Goal: Information Seeking & Learning: Learn about a topic

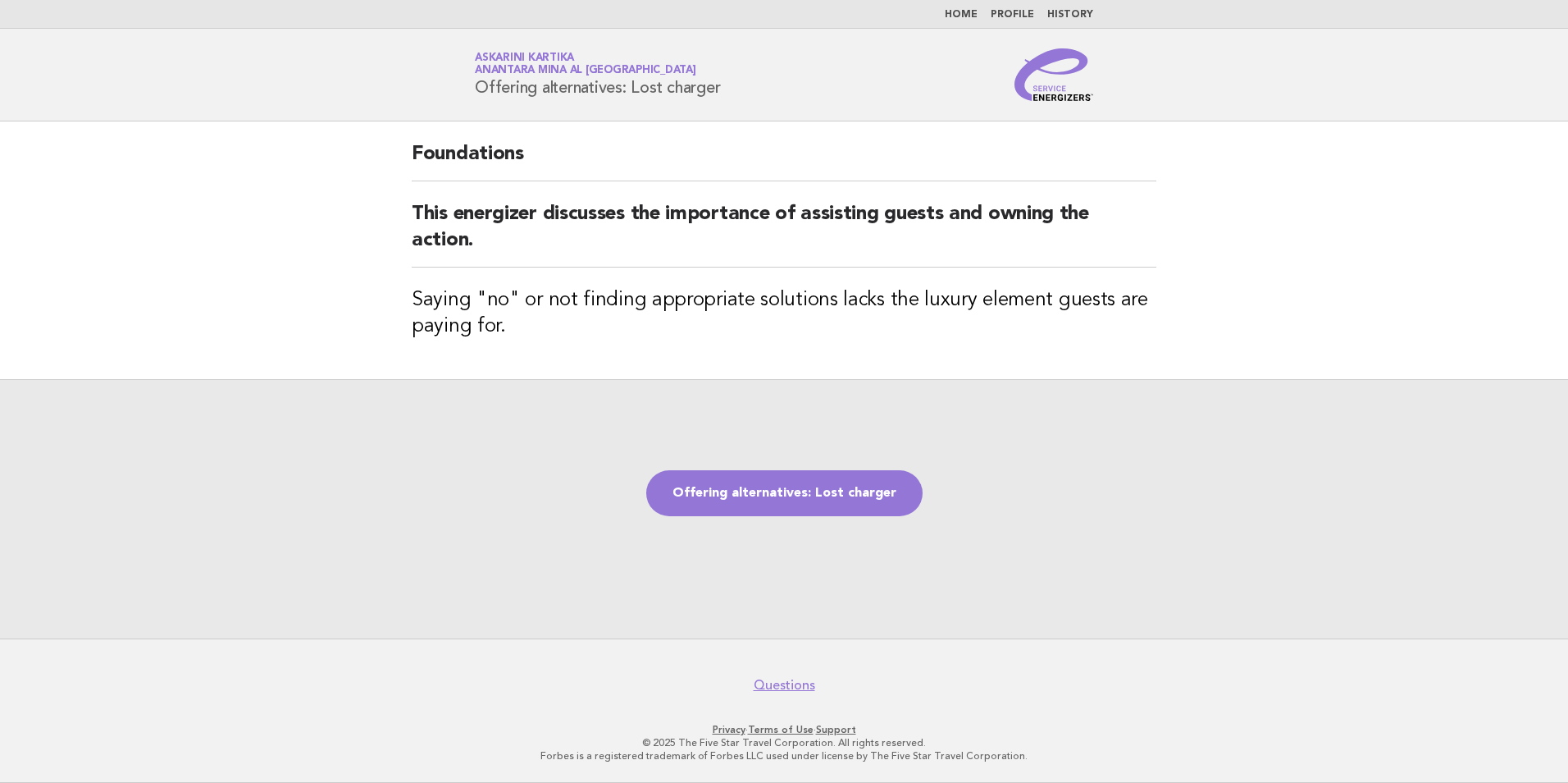
click at [974, 13] on link "Home" at bounding box center [961, 14] width 32 height 10
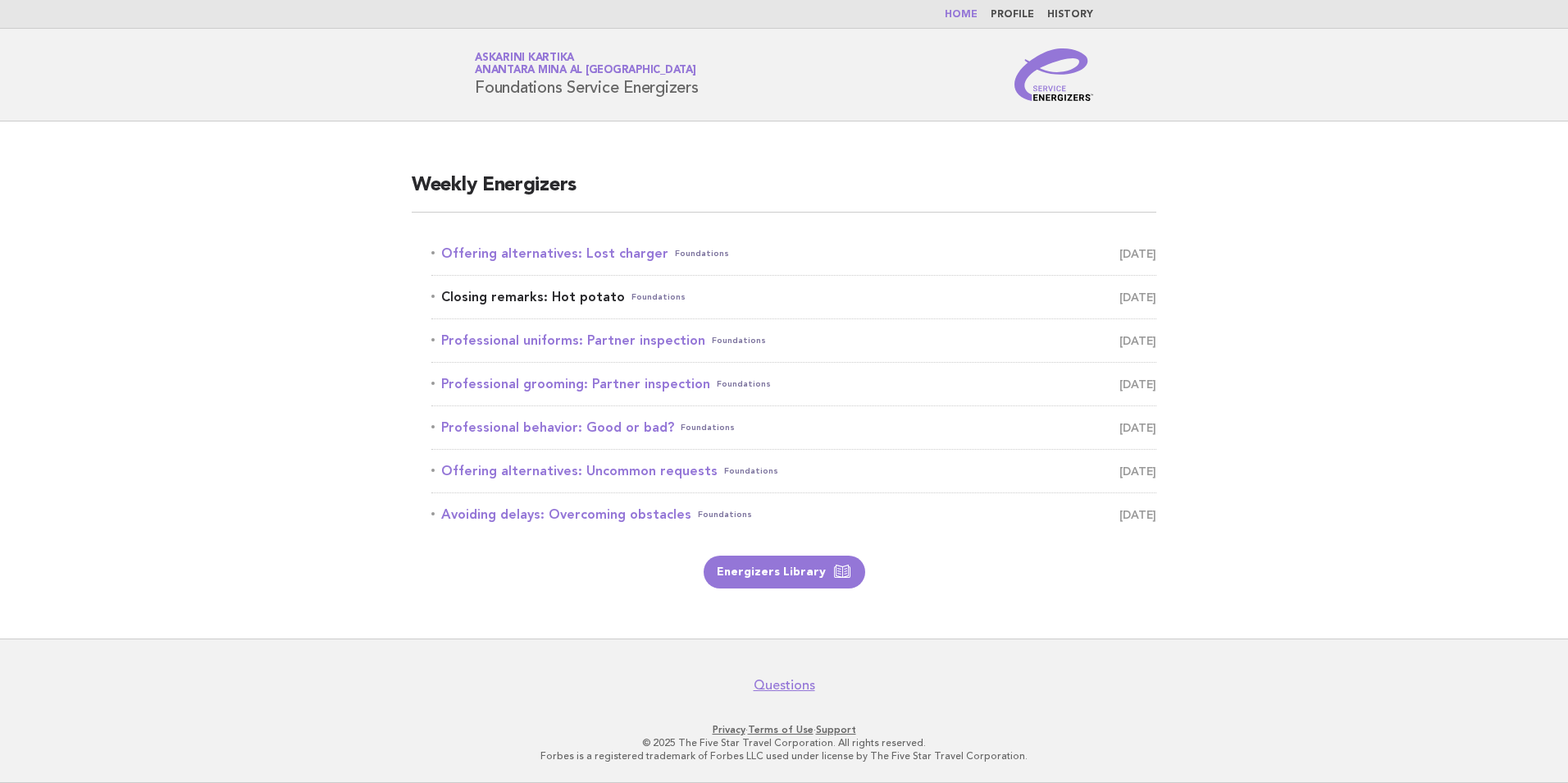
click at [566, 291] on link "Closing remarks: Hot potato Foundations [DATE]" at bounding box center [794, 297] width 725 height 23
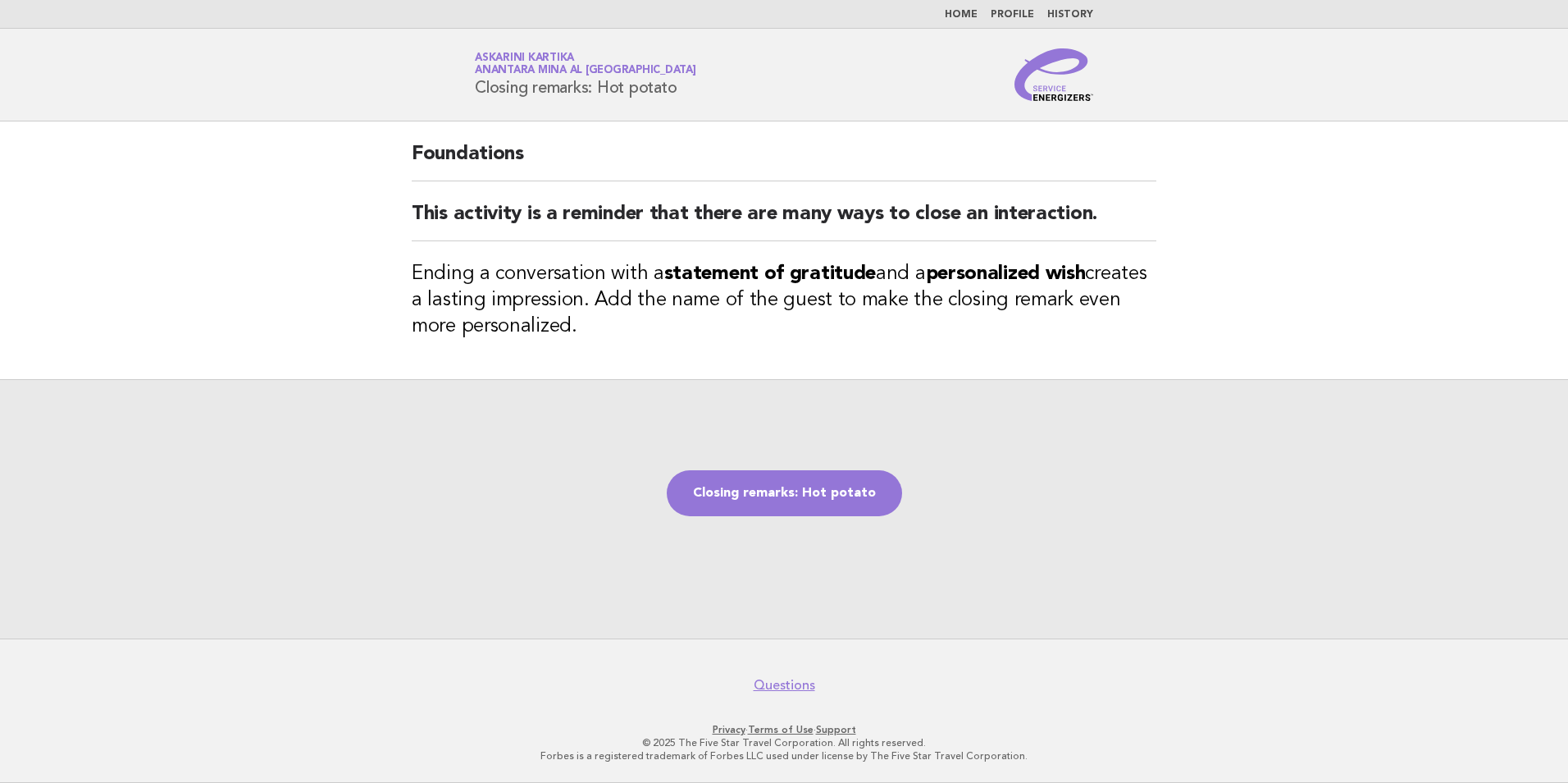
drag, startPoint x: 684, startPoint y: 89, endPoint x: 474, endPoint y: 94, distance: 210.1
click at [474, 94] on div "Service Energizers Askarini Kartika Anantara Mina al [GEOGRAPHIC_DATA] Closing …" at bounding box center [784, 75] width 664 height 53
copy h1 "Closing remarks: Hot potato"
